Goal: Go to known website: Access a specific website the user already knows

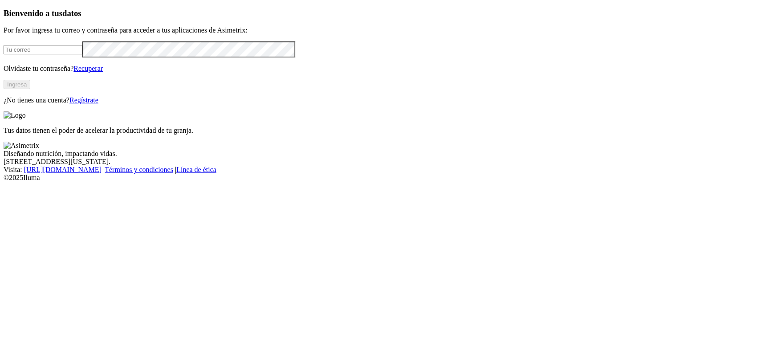
type input "[PERSON_NAME][EMAIL_ADDRESS][DOMAIN_NAME]"
click at [30, 89] on button "Ingresa" at bounding box center [17, 84] width 27 height 9
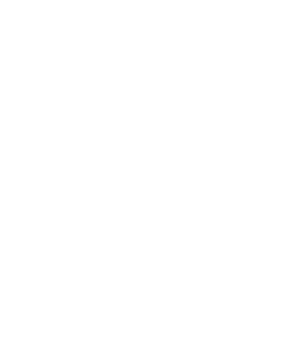
drag, startPoint x: 258, startPoint y: 0, endPoint x: 87, endPoint y: 16, distance: 171.7
